Goal: Transaction & Acquisition: Purchase product/service

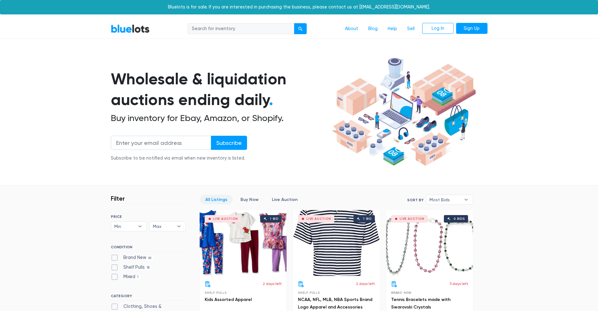
click at [114, 258] on label "Brand New 66" at bounding box center [132, 257] width 43 height 7
click at [114, 258] on New"] "Brand New 66" at bounding box center [113, 256] width 4 height 4
checkbox New"] "true"
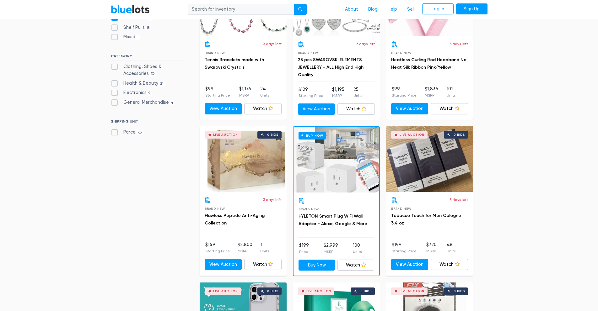
scroll to position [236, 0]
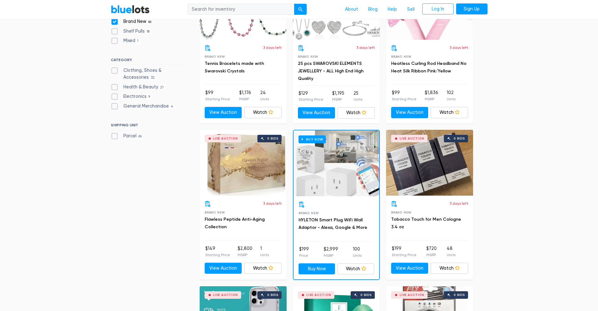
click at [112, 109] on label "General Merchandise 4" at bounding box center [143, 106] width 65 height 7
click at [112, 107] on Merchandise"] "General Merchandise 4" at bounding box center [113, 105] width 4 height 4
checkbox Merchandise"] "true"
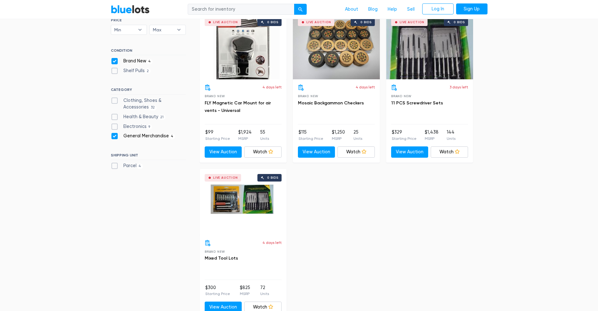
scroll to position [197, 0]
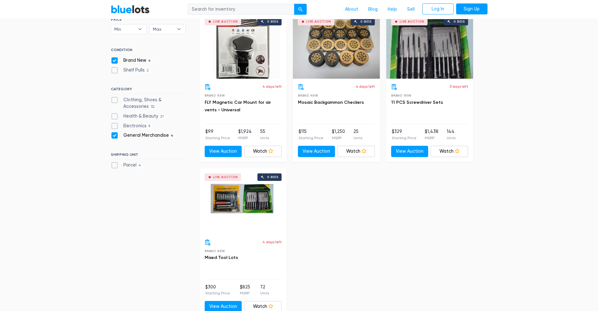
click at [113, 59] on label "Brand New 4" at bounding box center [132, 60] width 42 height 7
click at [113, 59] on New"] "Brand New 4" at bounding box center [113, 59] width 4 height 4
checkbox New"] "false"
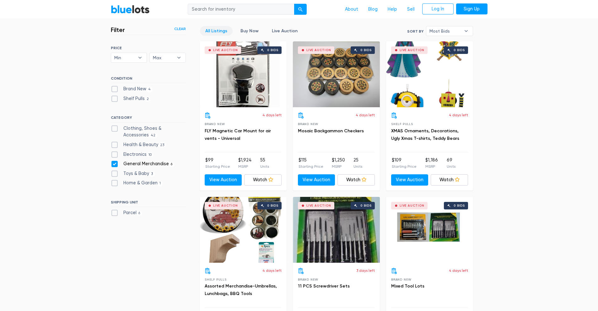
scroll to position [167, 0]
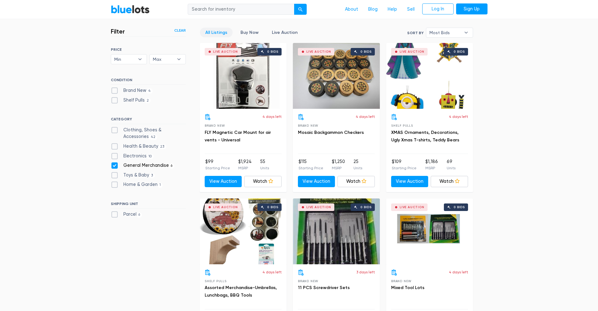
click at [115, 166] on label "General Merchandise 6" at bounding box center [143, 165] width 64 height 7
click at [115, 166] on Merchandise"] "General Merchandise 6" at bounding box center [113, 164] width 4 height 4
checkbox Merchandise"] "false"
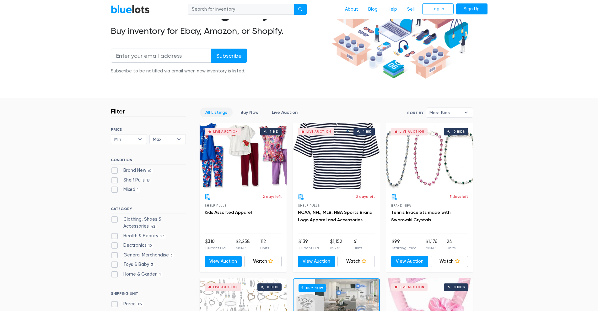
scroll to position [86, 0]
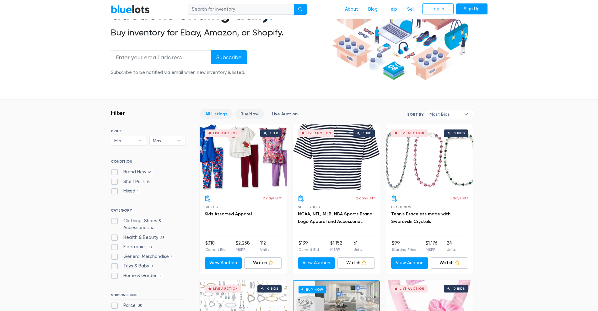
click at [238, 114] on link "Buy Now" at bounding box center [249, 114] width 29 height 10
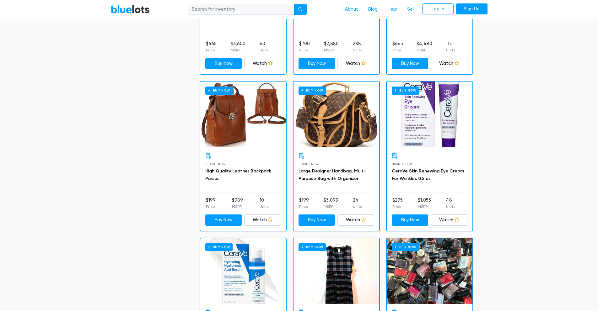
scroll to position [912, 0]
click at [423, 175] on link "CeraVe Skin Renewing Eye Cream For Wrinkles 0.5 oz" at bounding box center [427, 174] width 72 height 13
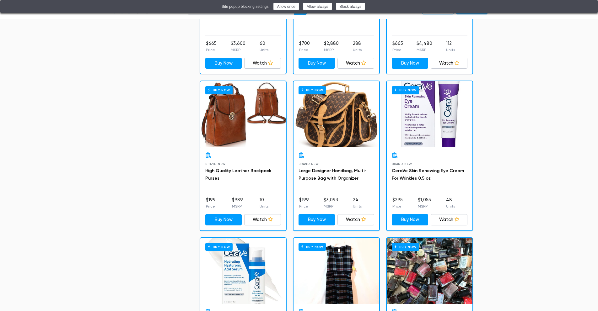
click at [405, 90] on h6 "Buy Now" at bounding box center [404, 90] width 27 height 8
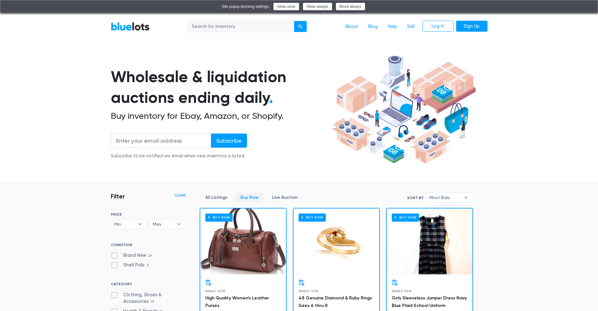
scroll to position [0, 0]
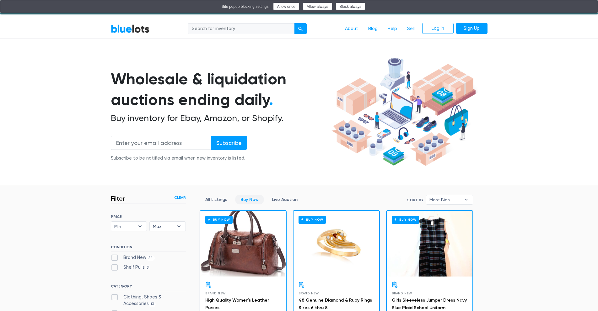
click at [280, 29] on input "search" at bounding box center [241, 28] width 107 height 11
type input "health and beauty"
click at [300, 32] on button "submit" at bounding box center [300, 28] width 13 height 11
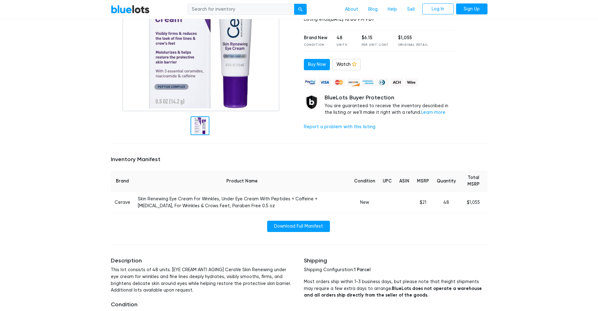
scroll to position [105, 0]
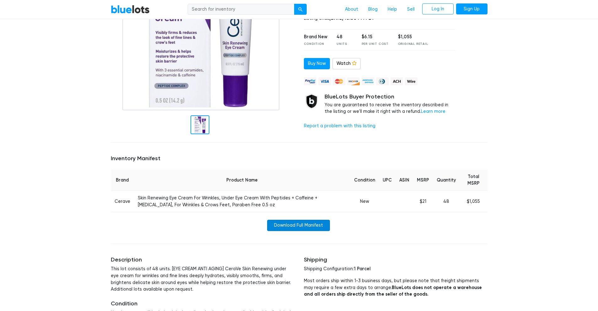
click at [281, 224] on link "Download Full Manifest" at bounding box center [298, 225] width 63 height 11
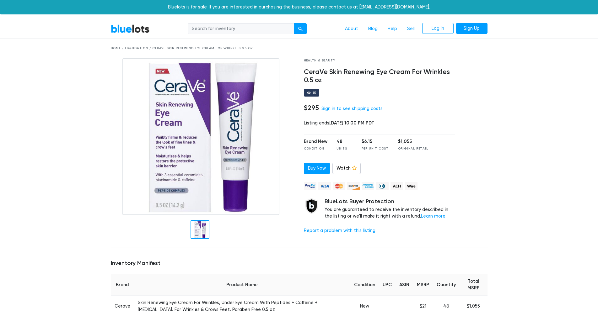
scroll to position [108, 0]
